Goal: Navigation & Orientation: Find specific page/section

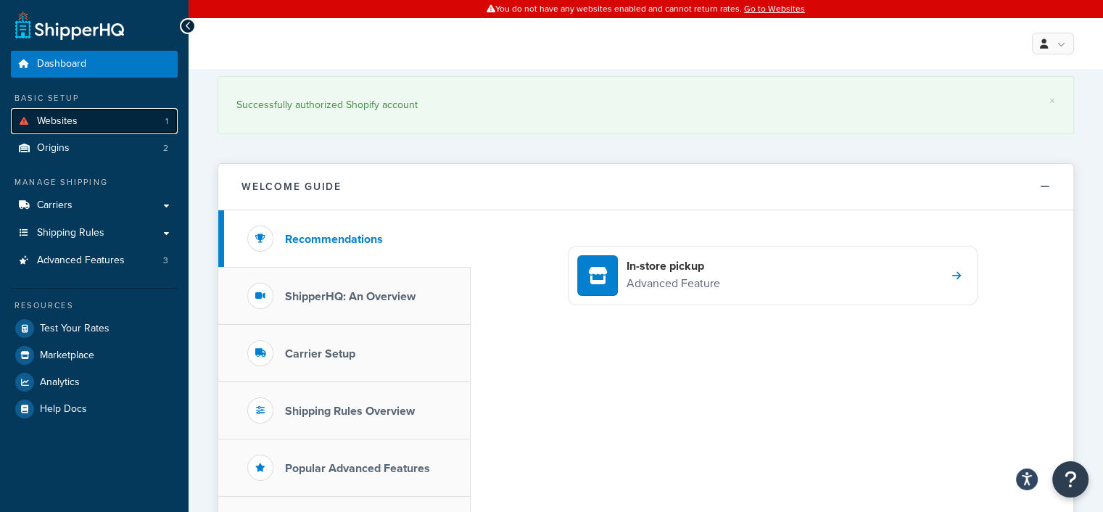
click at [74, 121] on span "Websites" at bounding box center [57, 121] width 41 height 12
